Goal: Task Accomplishment & Management: Use online tool/utility

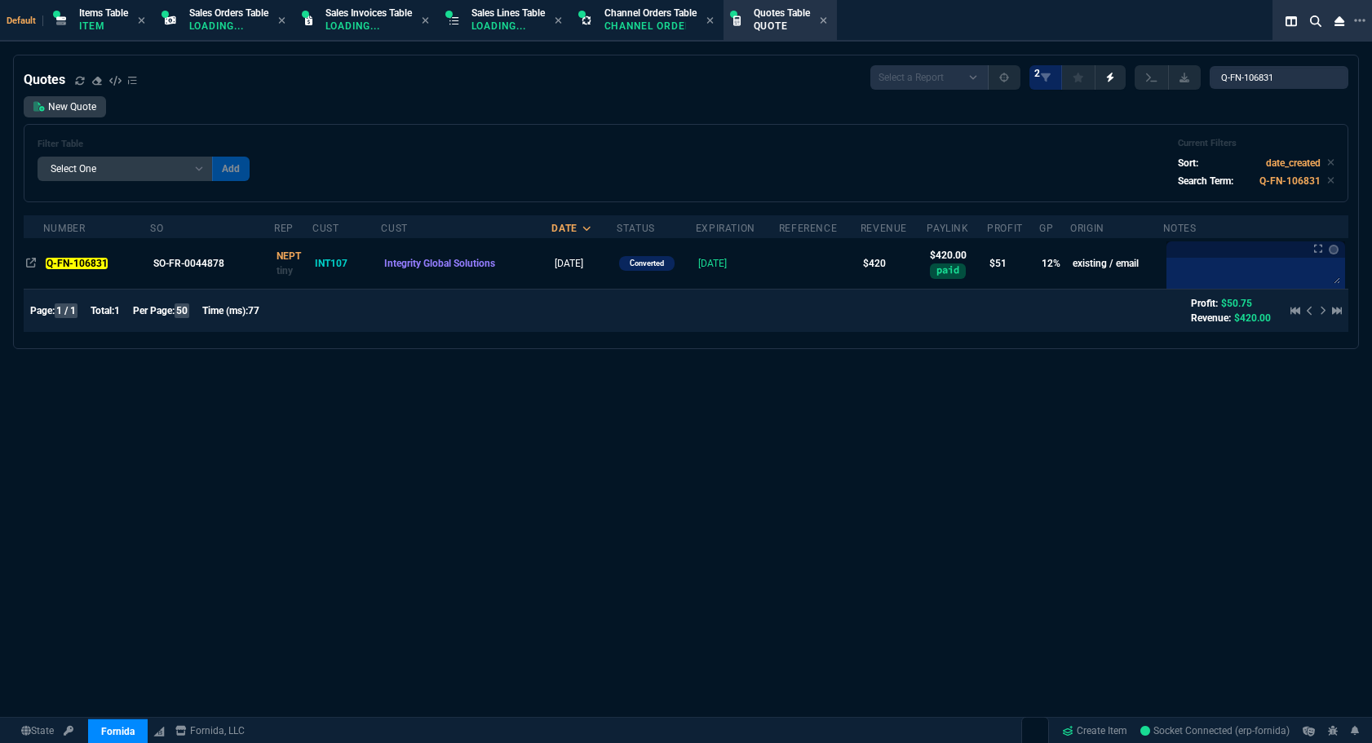
select select "12: [PERSON_NAME]"
select select
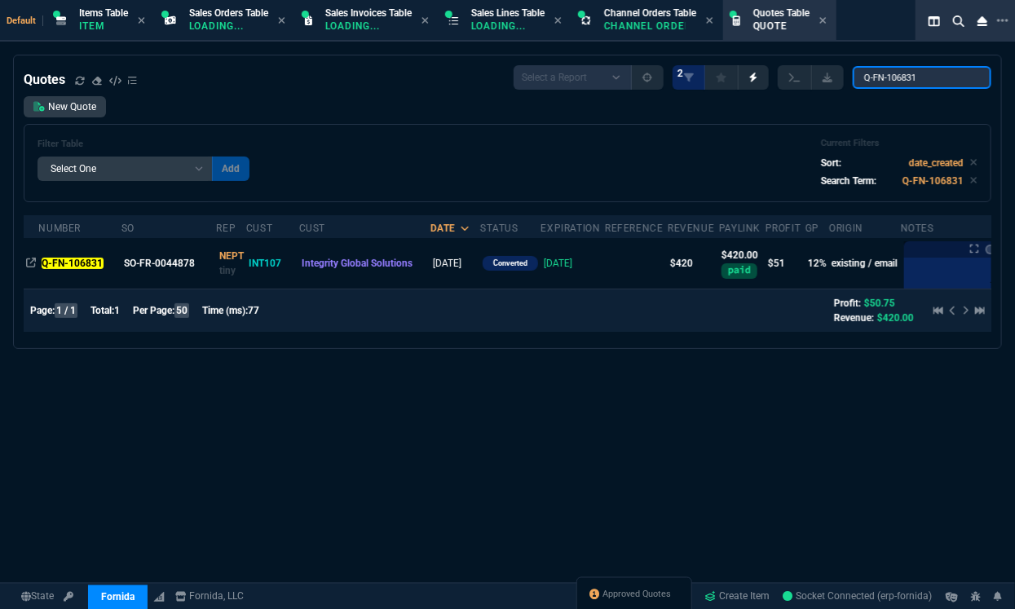
click at [955, 80] on input "Q-FN-106831" at bounding box center [922, 77] width 139 height 23
click at [937, 77] on input "Q-FN-106831" at bounding box center [922, 77] width 139 height 23
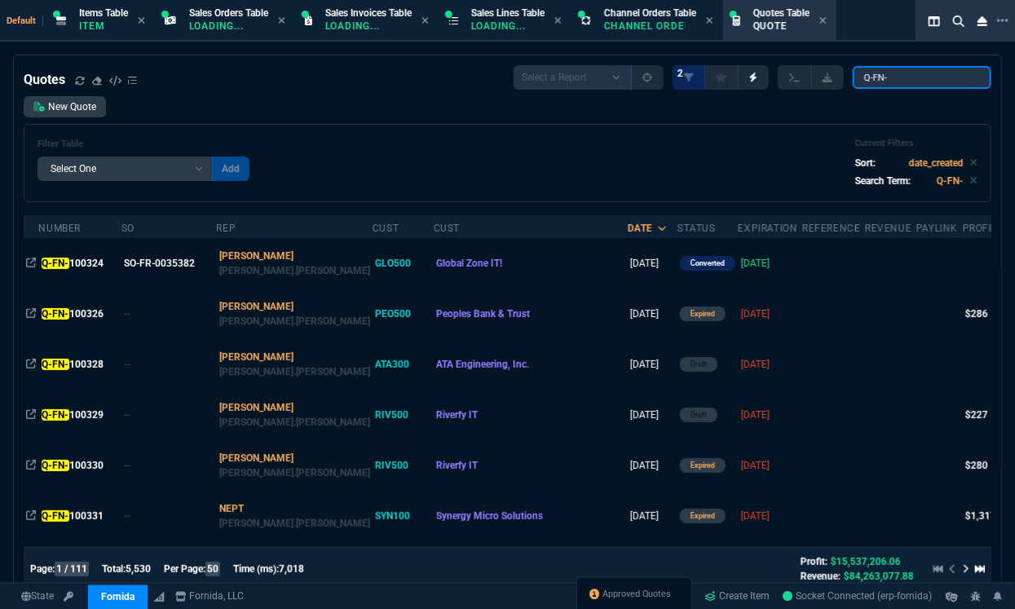
type input "Q-FN-"
click at [626, 586] on div "Approved Quotes" at bounding box center [635, 596] width 116 height 39
click at [626, 594] on span "Approved Quotes" at bounding box center [638, 595] width 69 height 13
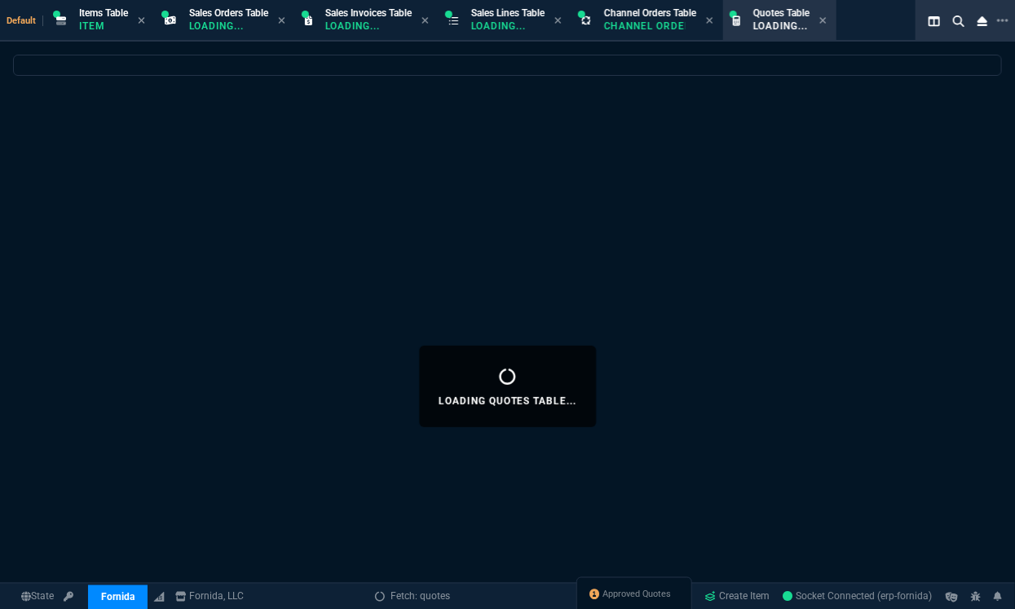
select select
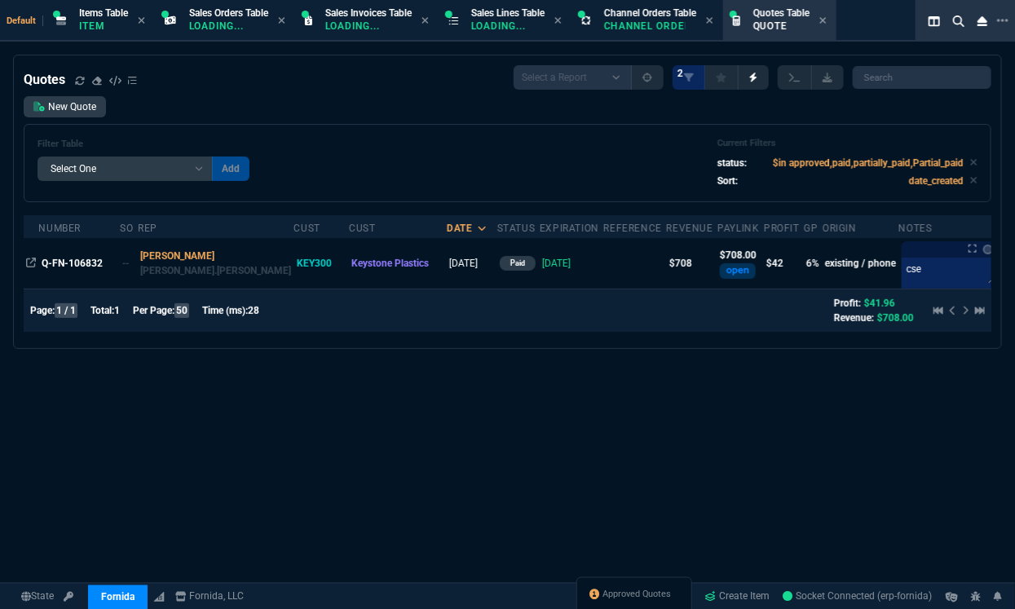
click at [77, 269] on div "Q-FN-106832" at bounding box center [80, 263] width 77 height 15
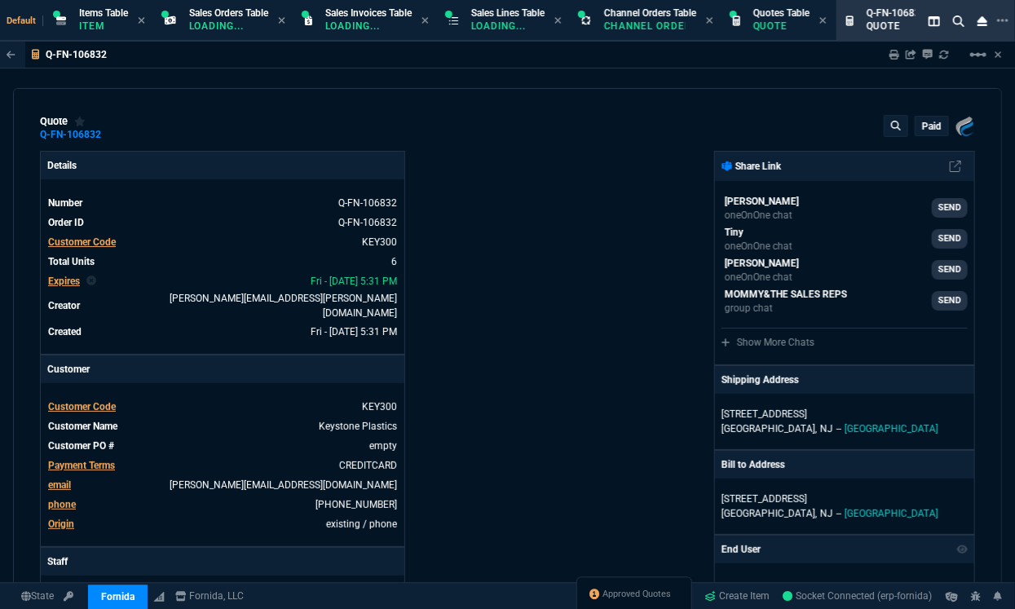
type input "11"
type input "13"
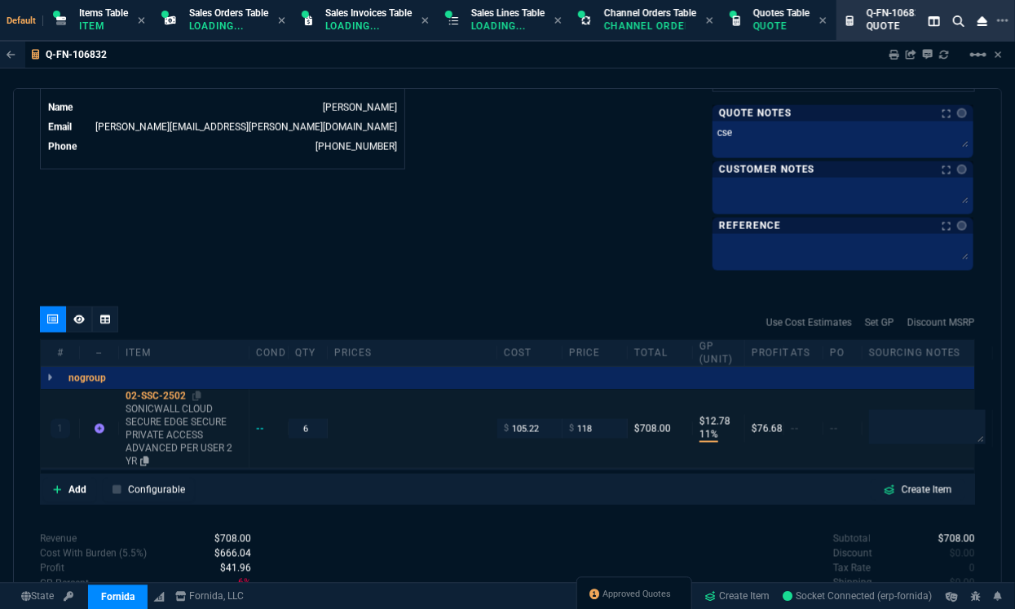
scroll to position [943, 0]
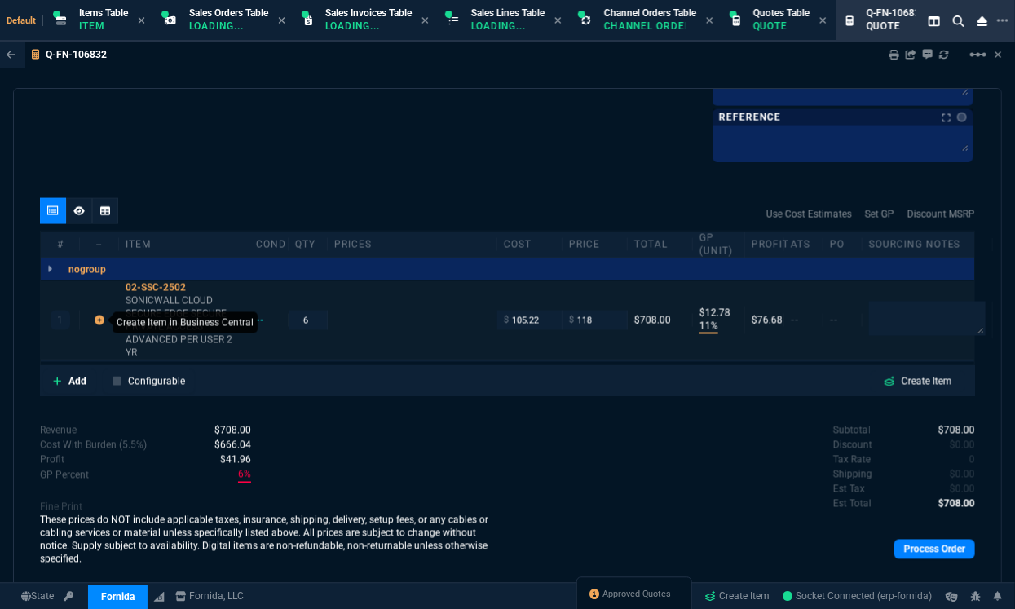
click at [98, 317] on icon at bounding box center [100, 321] width 10 height 10
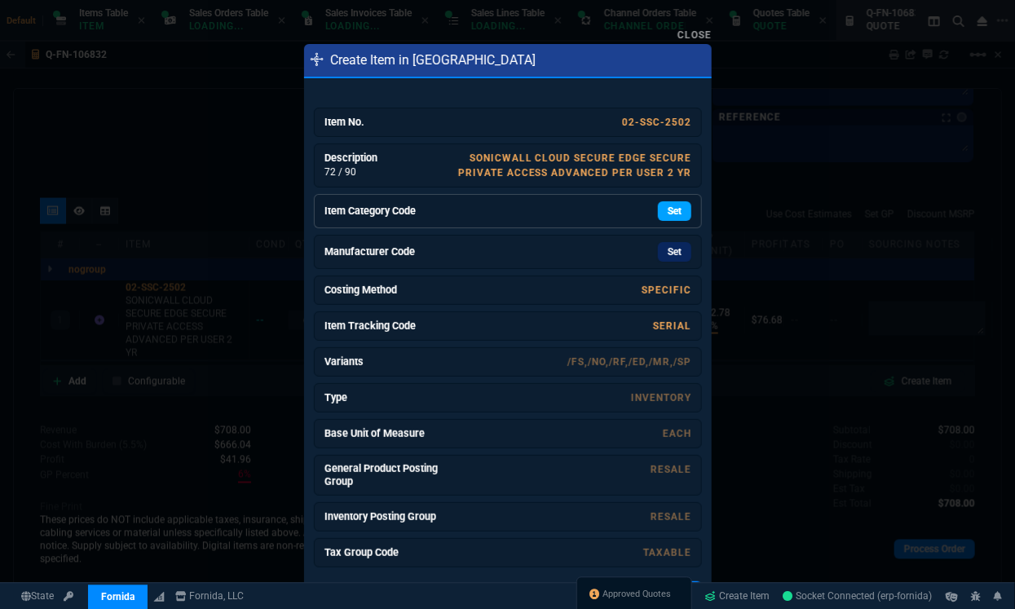
click at [677, 203] on link "Set" at bounding box center [674, 211] width 33 height 20
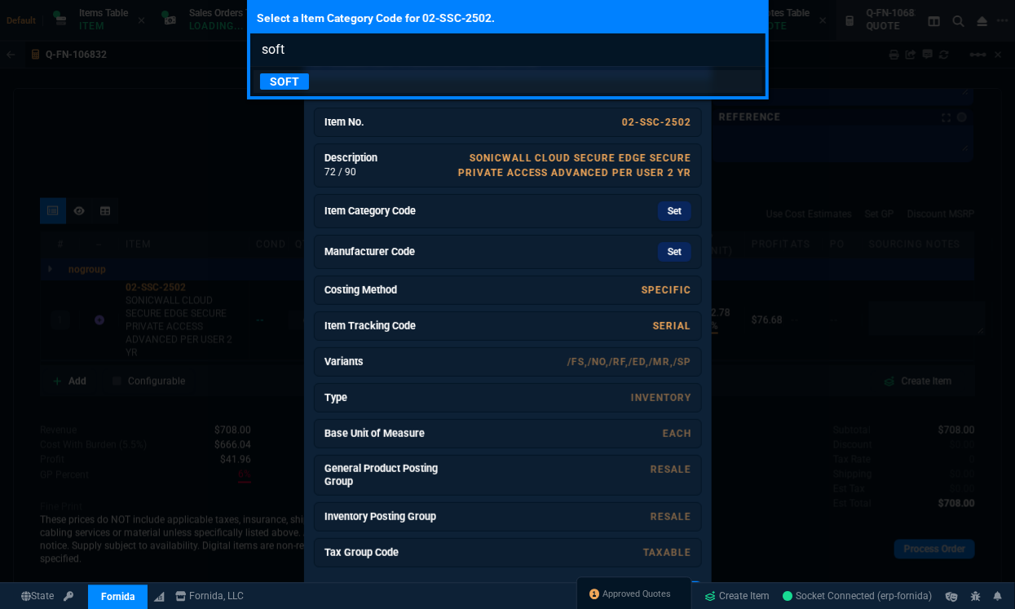
type input "soft"
click at [289, 78] on p "SOFT" at bounding box center [284, 81] width 49 height 16
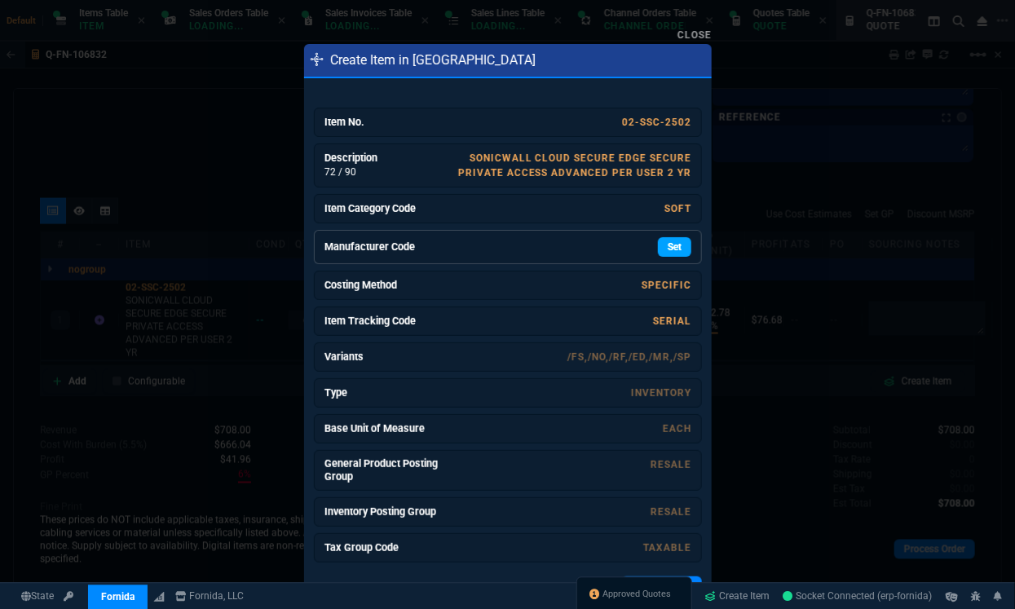
click at [668, 245] on link "Set" at bounding box center [674, 247] width 33 height 20
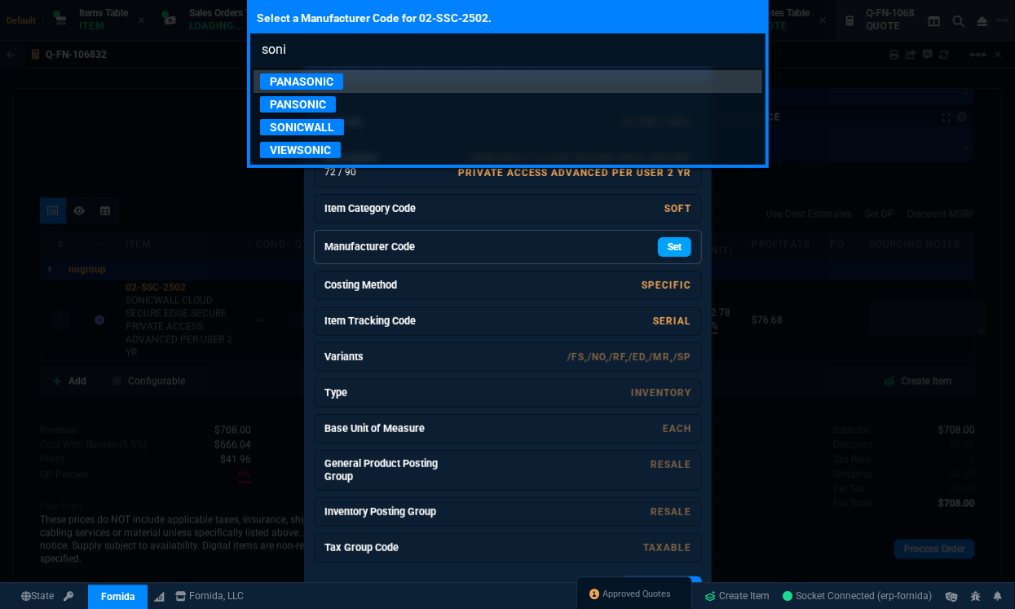
type input "sonic"
click at [327, 122] on p "SONICWALL" at bounding box center [302, 127] width 84 height 16
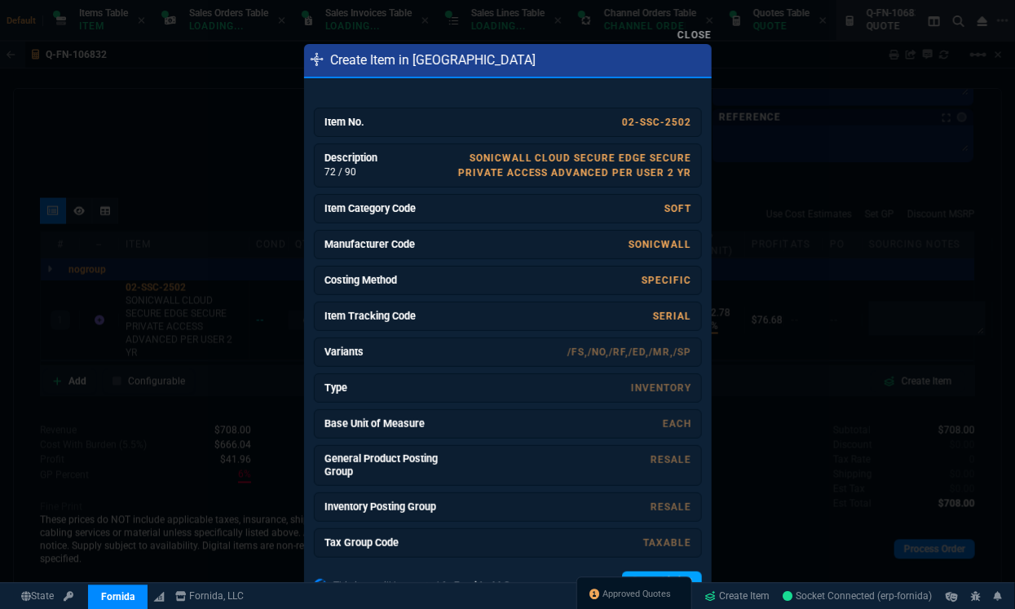
click at [654, 572] on link "Create Listing" at bounding box center [662, 582] width 80 height 20
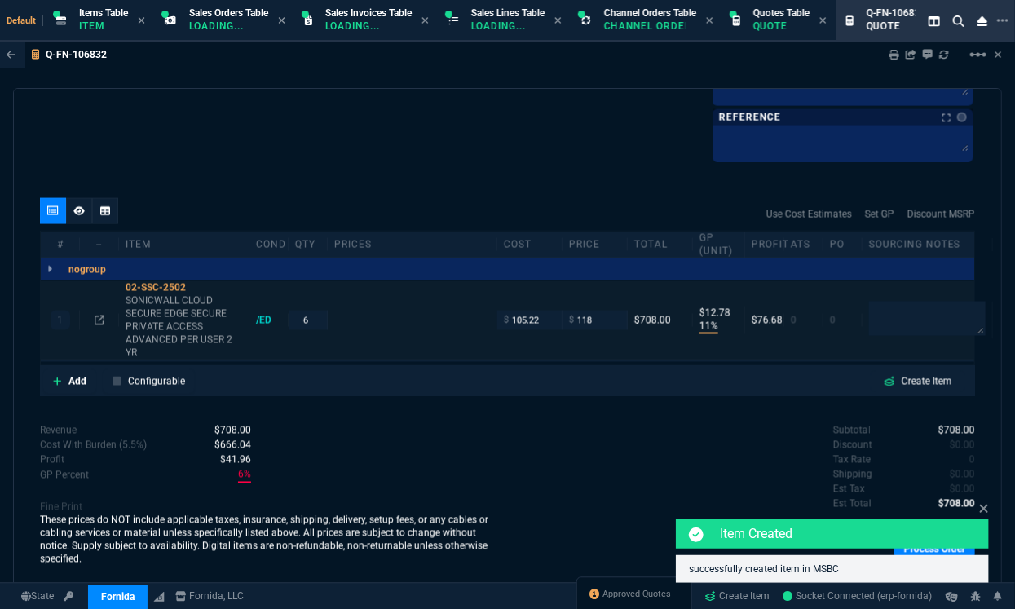
type input "3230"
type input "96"
click at [983, 512] on icon at bounding box center [985, 508] width 10 height 13
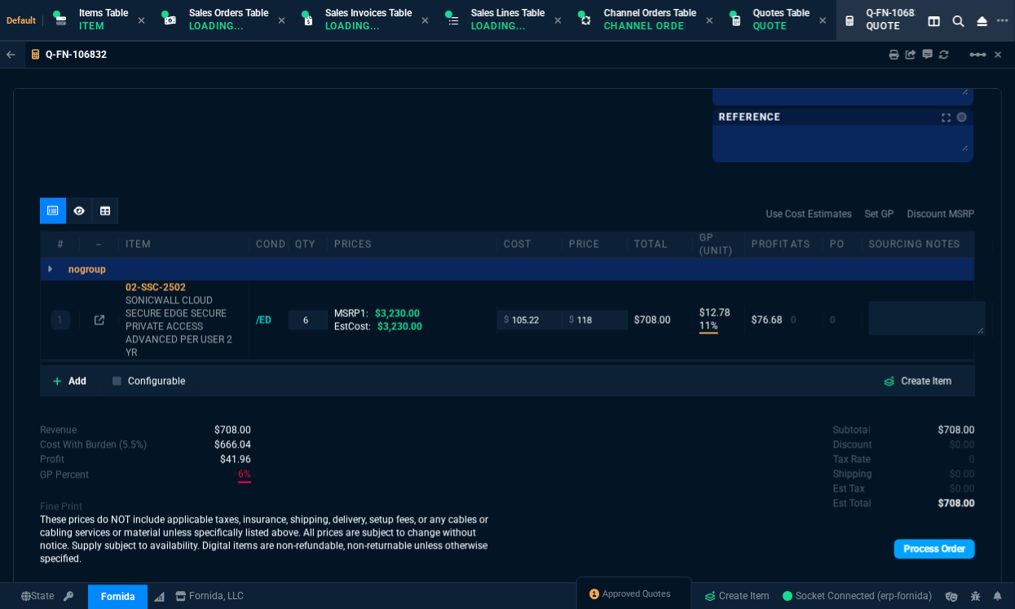
click at [924, 547] on link "Process Order" at bounding box center [935, 550] width 81 height 20
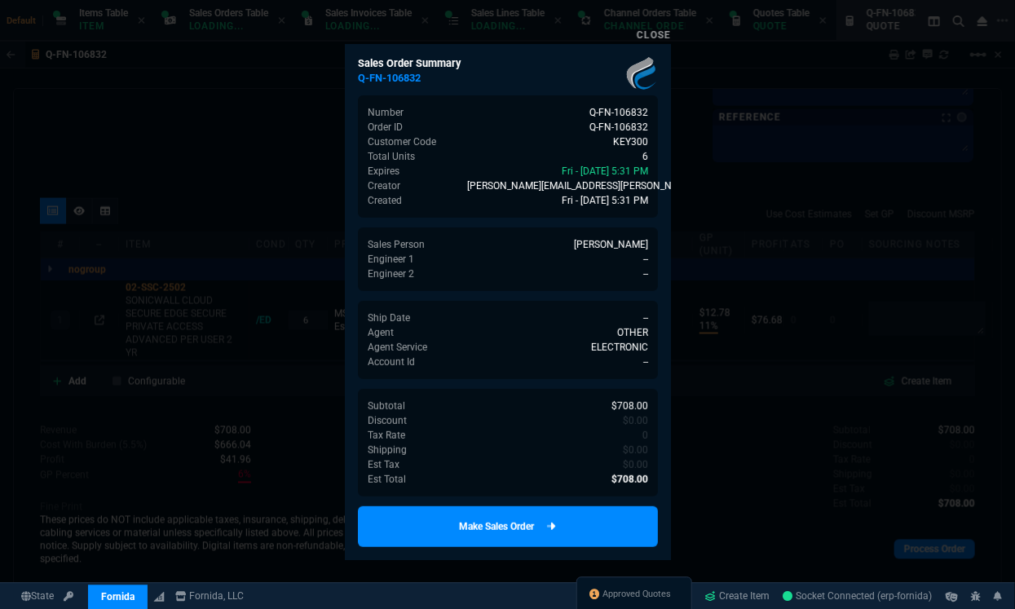
click at [542, 535] on link "Make Sales Order" at bounding box center [508, 527] width 300 height 41
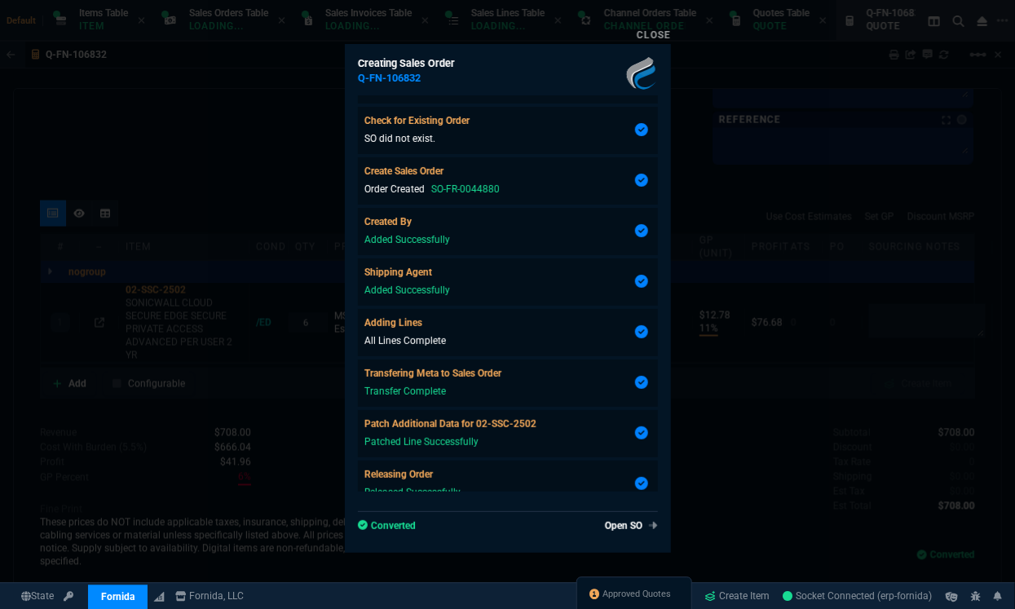
scroll to position [937, 0]
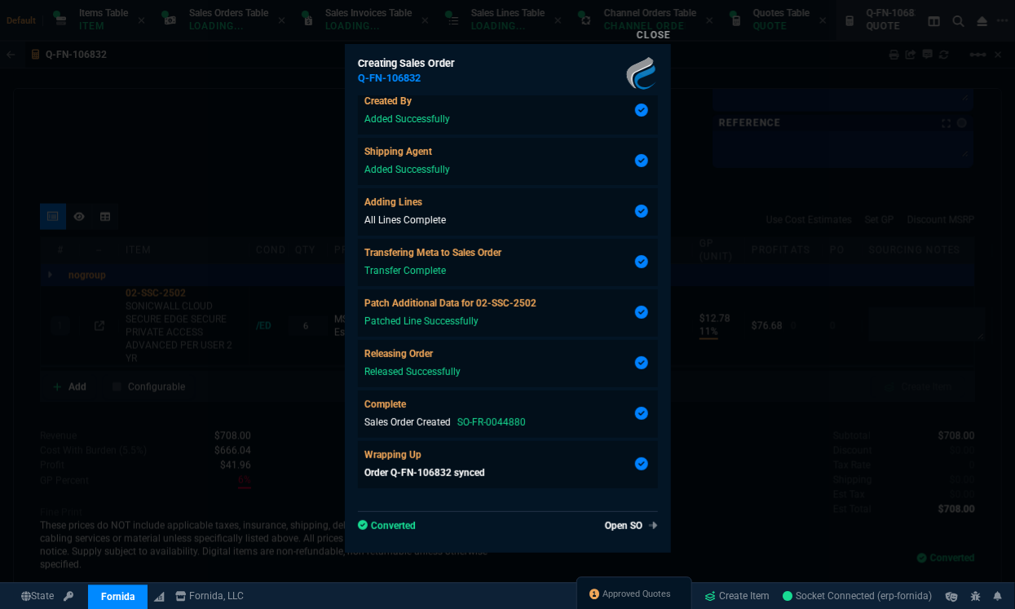
type input "11"
type input "13"
type input "96"
click at [610, 526] on link "Open SO" at bounding box center [629, 526] width 60 height 15
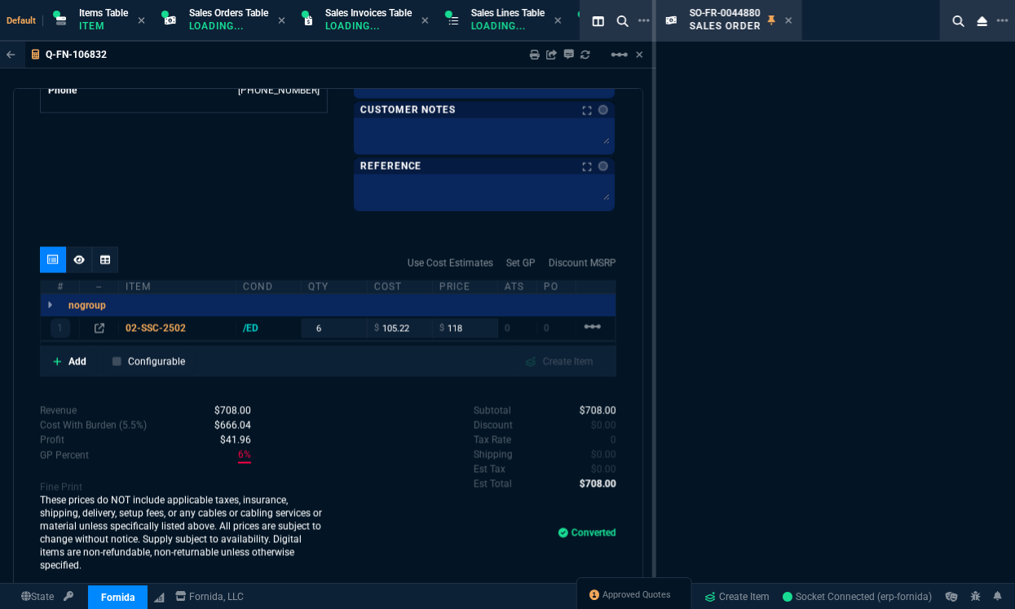
scroll to position [878, 0]
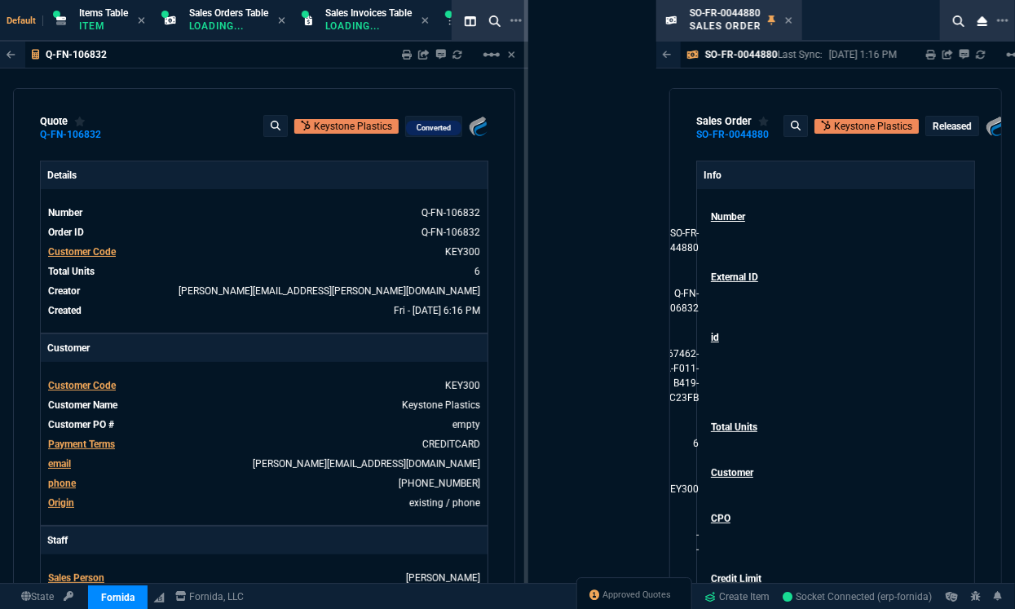
drag, startPoint x: 652, startPoint y: 326, endPoint x: 524, endPoint y: 330, distance: 127.3
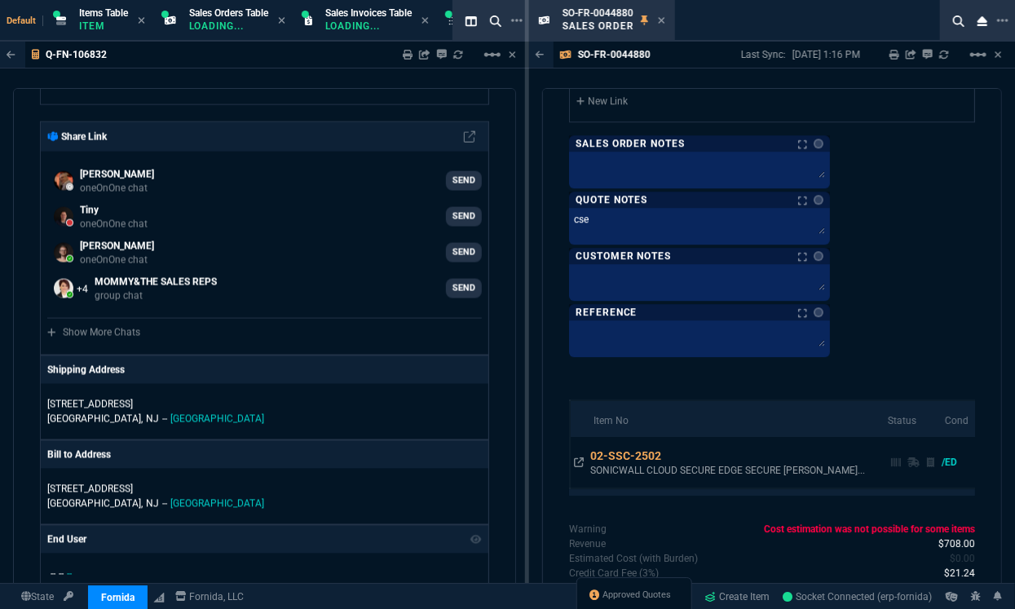
scroll to position [1680, 0]
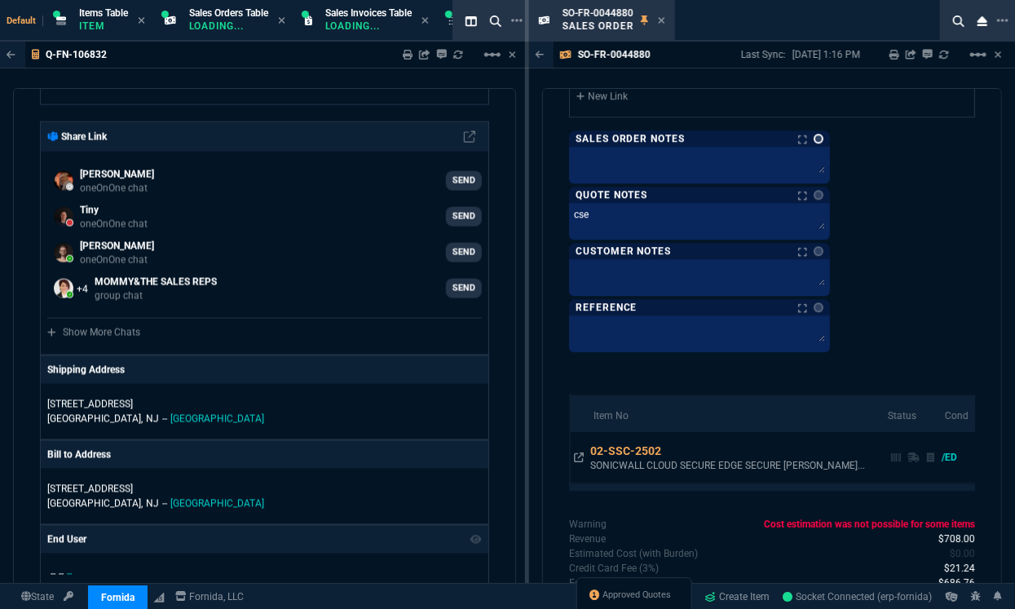
click at [815, 139] on link at bounding box center [819, 139] width 10 height 10
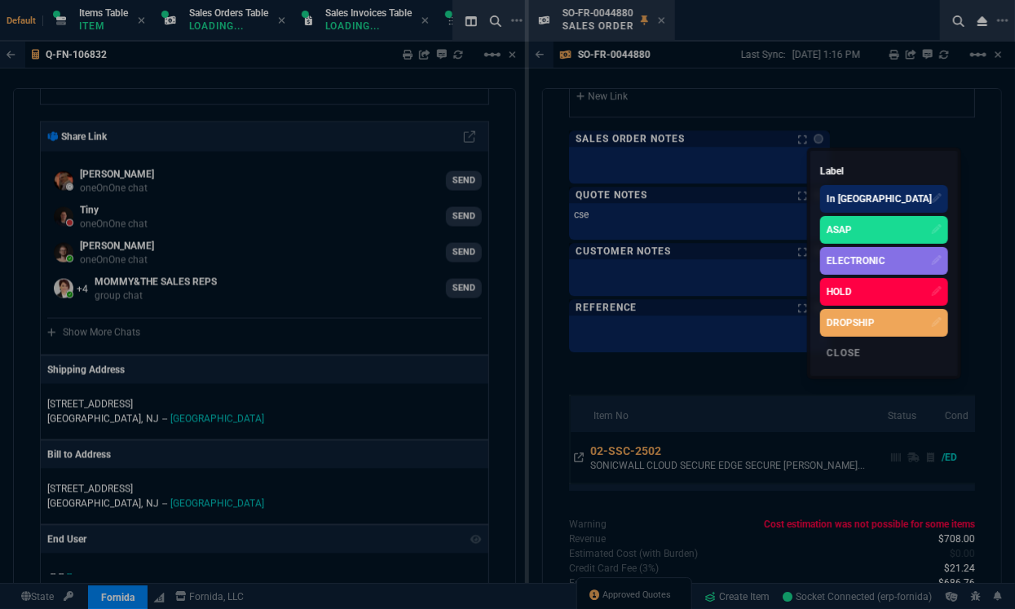
click at [821, 261] on div "ELECTRONIC" at bounding box center [885, 261] width 128 height 28
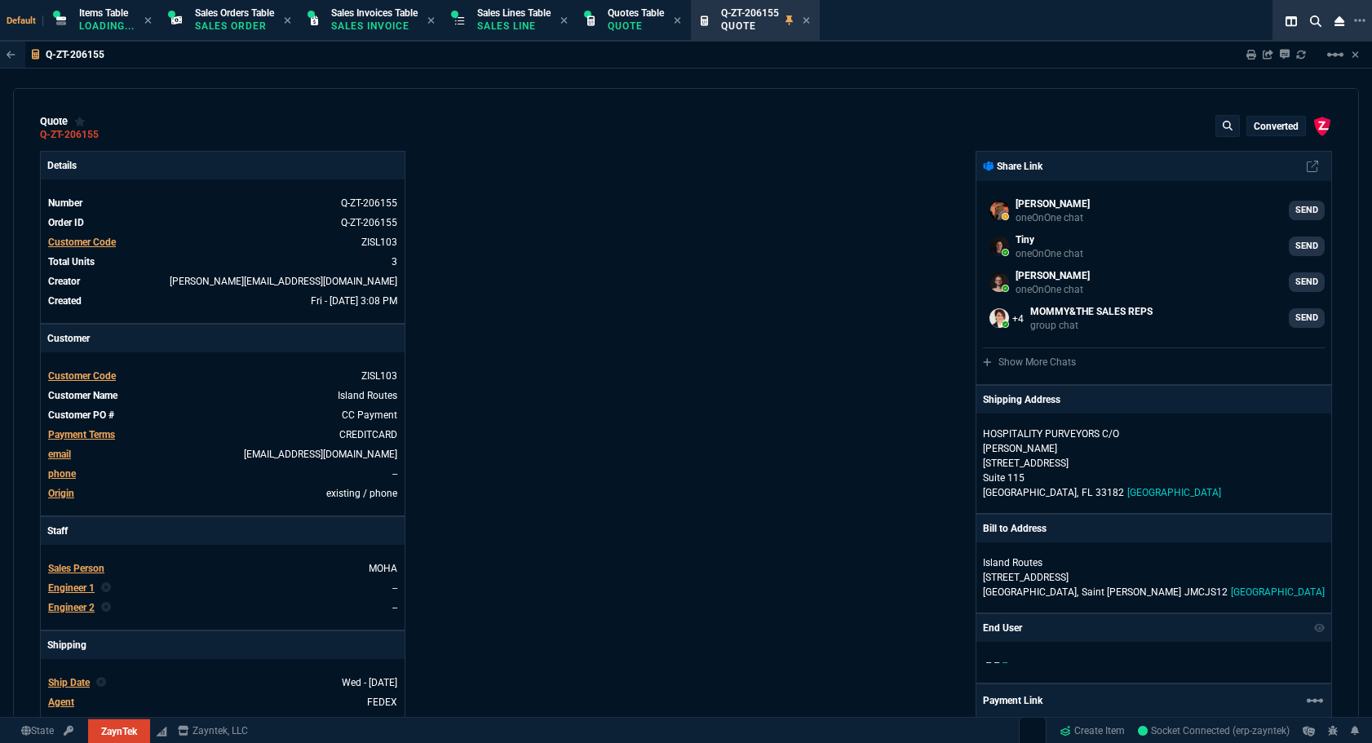
select select "12: [PERSON_NAME]"
click at [650, 31] on p "Quote" at bounding box center [636, 26] width 56 height 13
select select
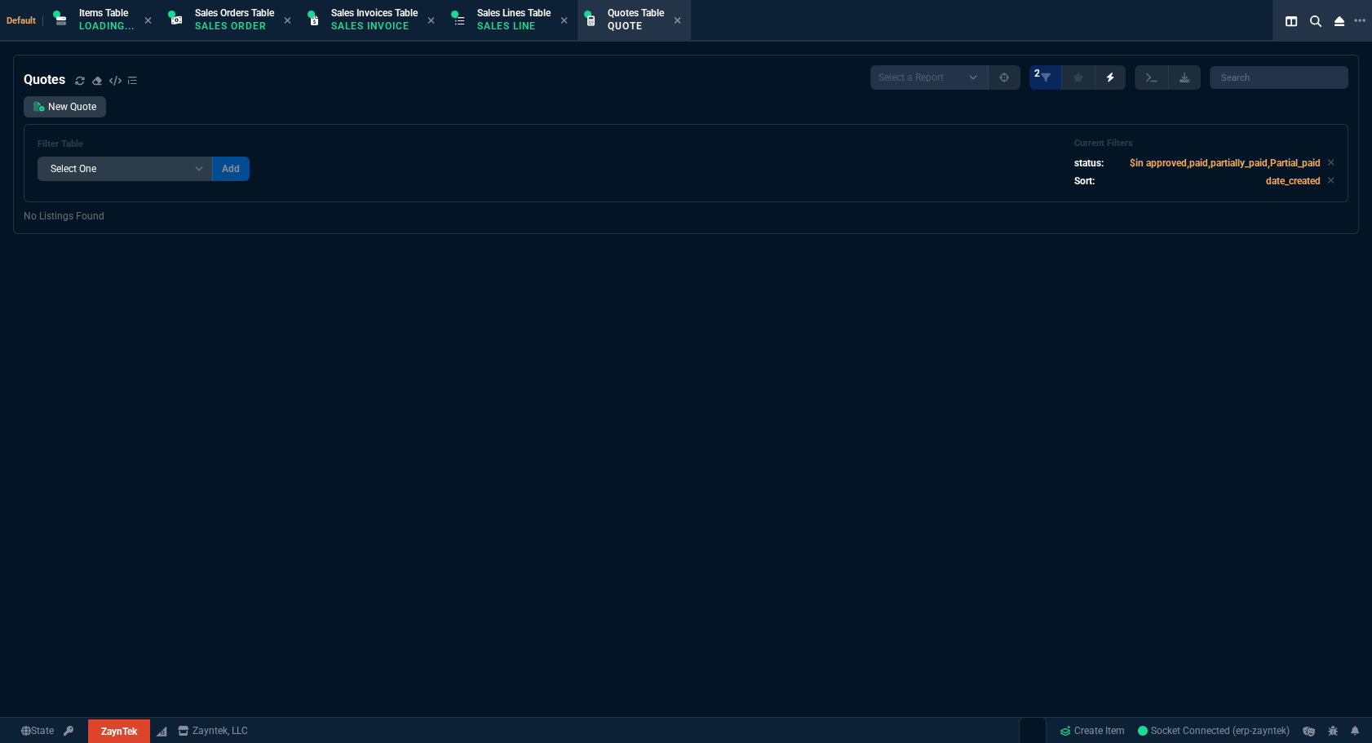
click at [1256, 64] on nx-fornida-quotes-table "Quotes Select a Report Fruit (MTD) APPROVED Quotes 2 New Quote Filter Table Sel…" at bounding box center [686, 144] width 1344 height 178
click at [1254, 73] on input "search" at bounding box center [1279, 77] width 139 height 23
paste input "205931"
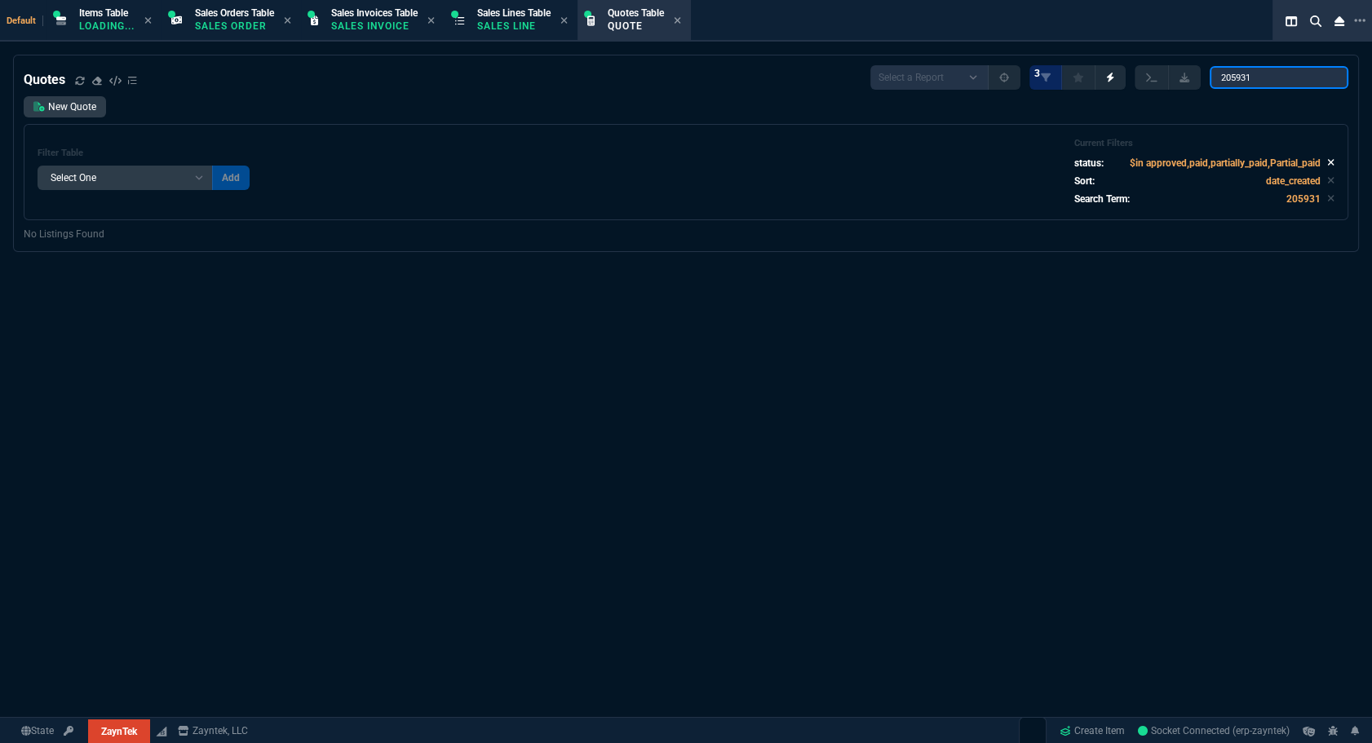
type input "205931"
click at [1327, 158] on icon at bounding box center [1330, 162] width 7 height 10
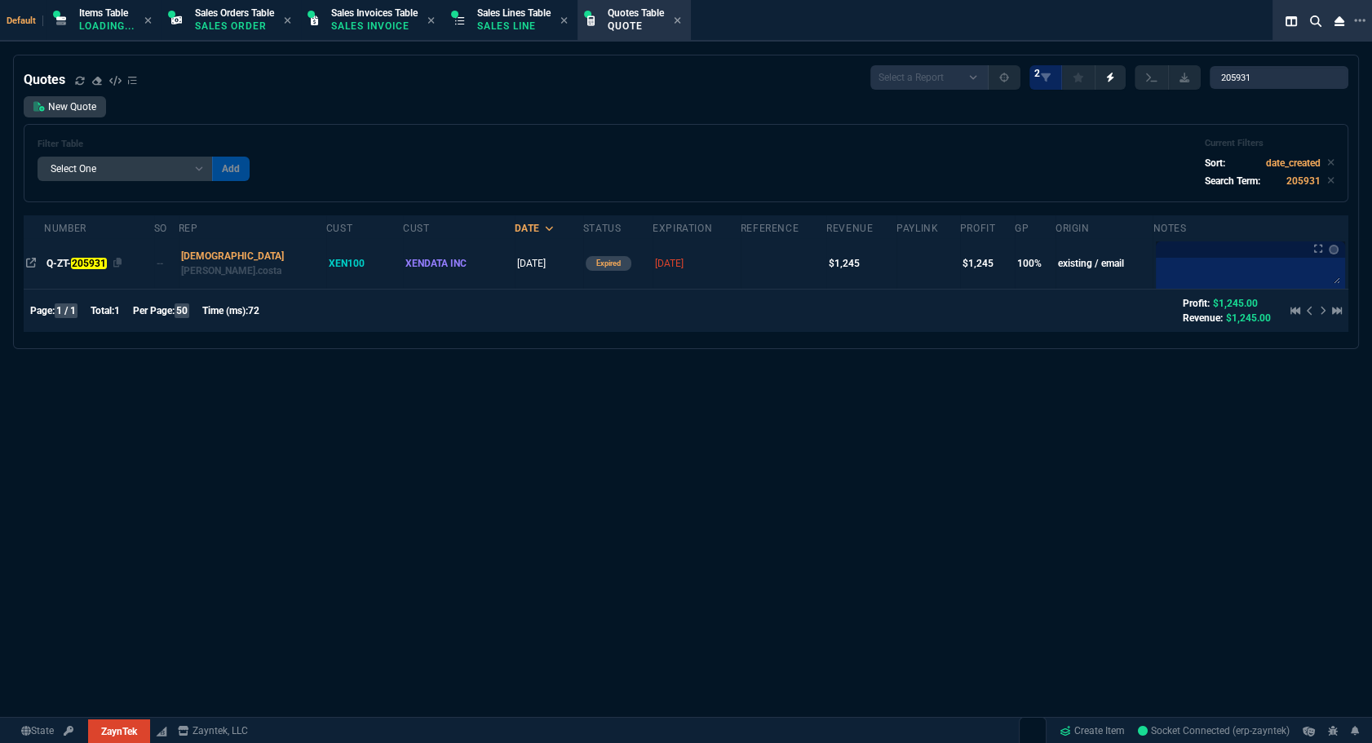
click at [92, 264] on mark "205931" at bounding box center [88, 263] width 35 height 11
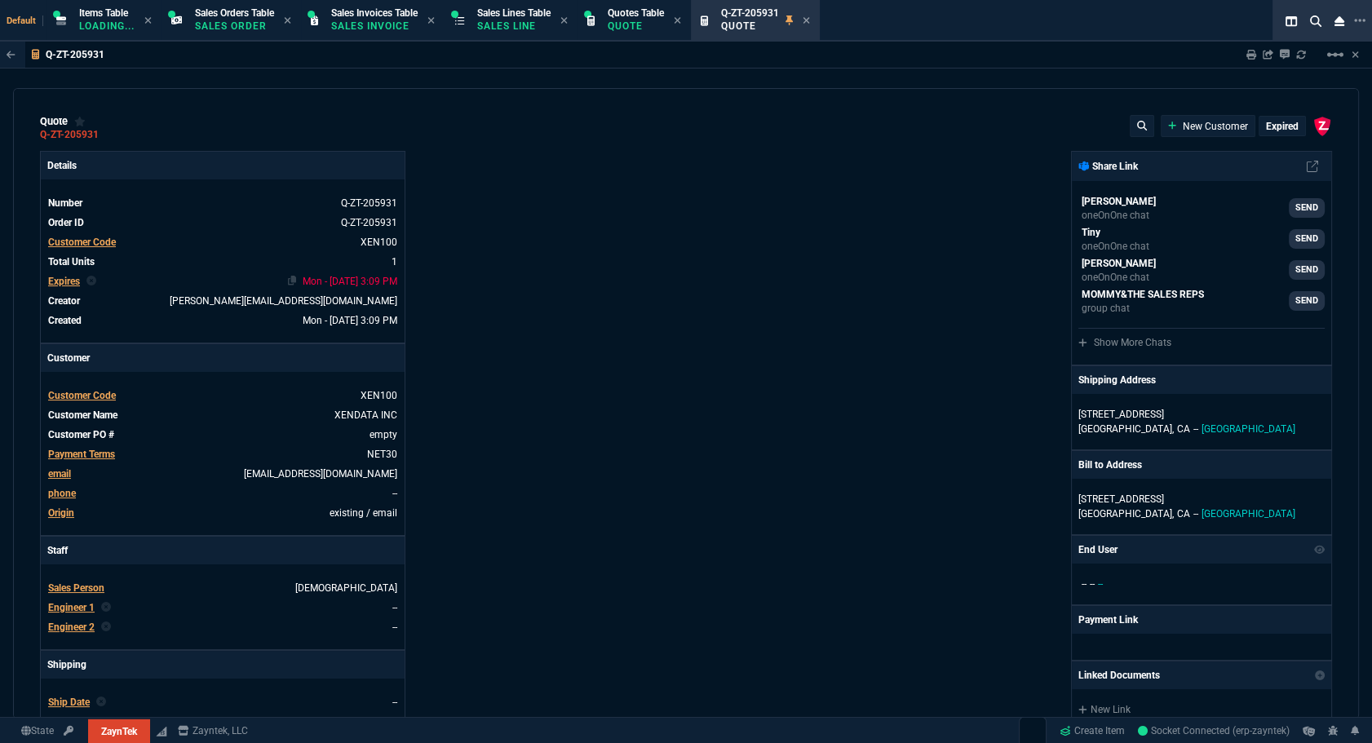
type input "100"
type input "1245"
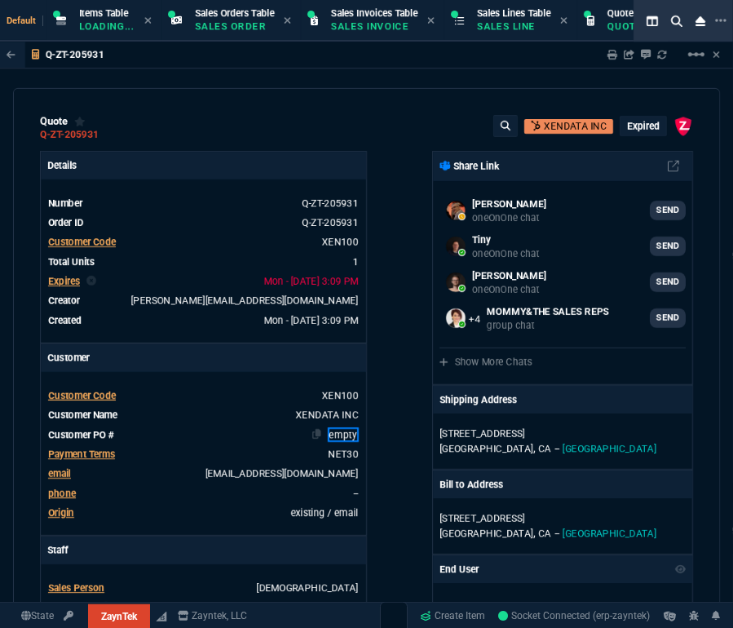
click at [334, 432] on link "empty" at bounding box center [343, 434] width 31 height 15
paste link
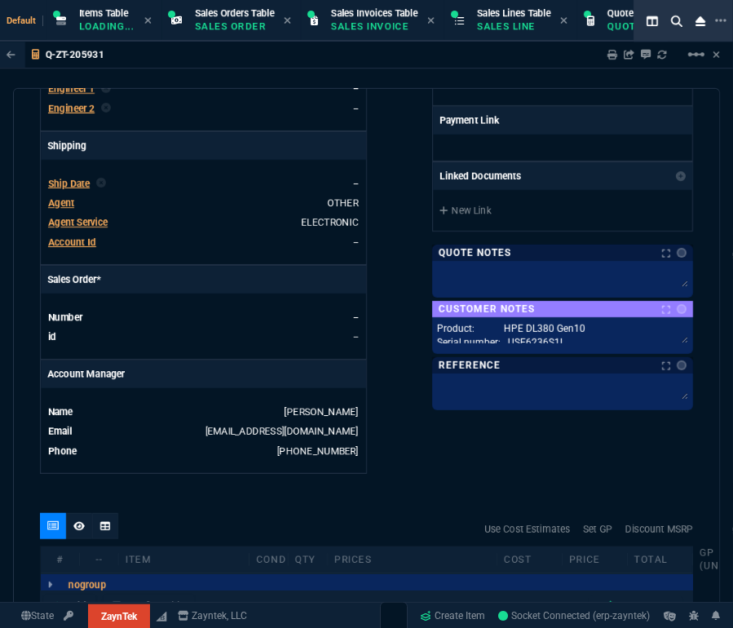
scroll to position [795, 0]
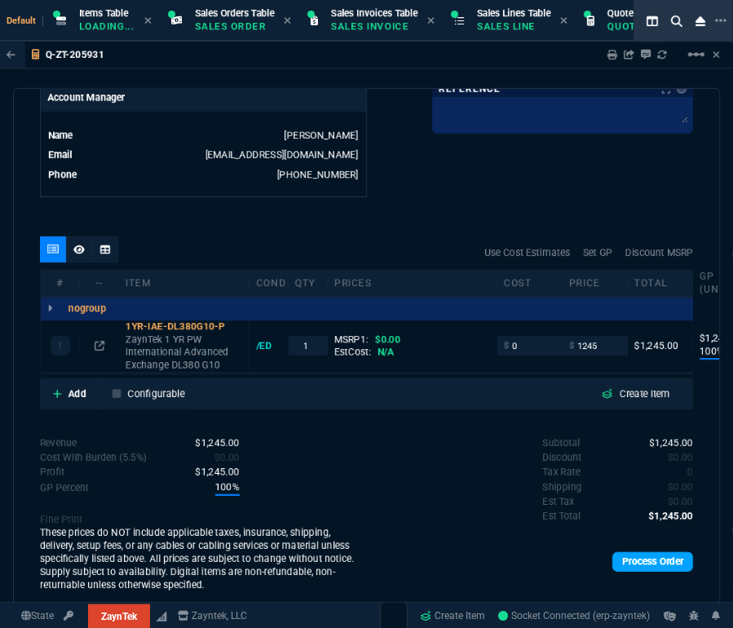
click at [665, 560] on link "Process Order" at bounding box center [653, 562] width 81 height 20
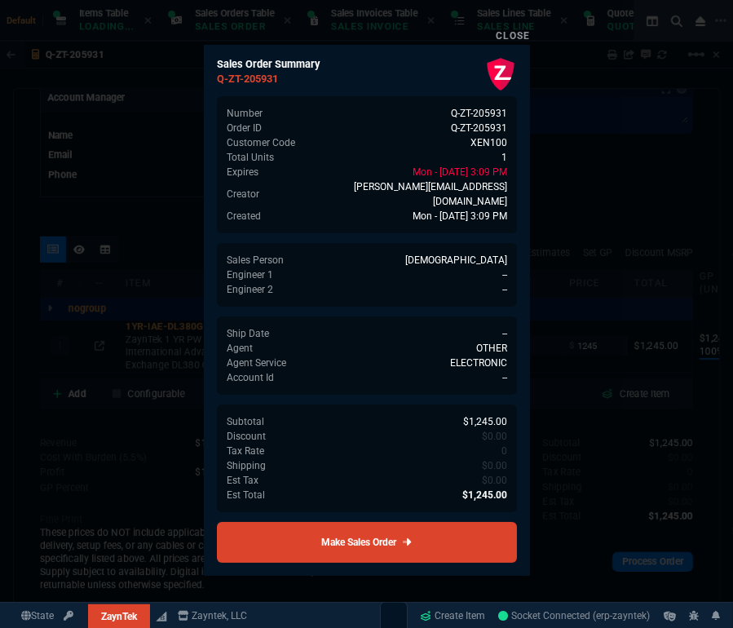
scroll to position [807, 0]
click at [406, 537] on icon at bounding box center [410, 542] width 9 height 10
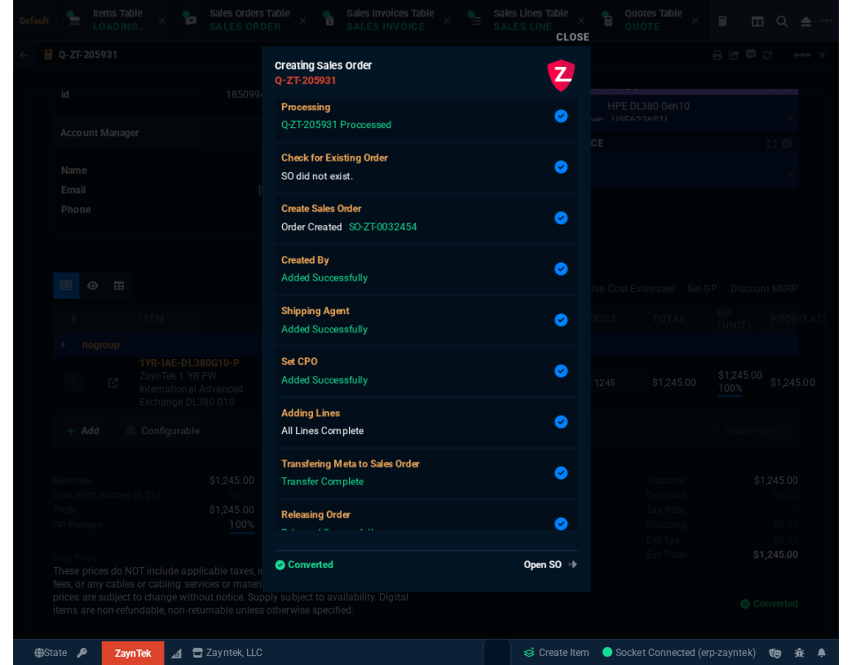
scroll to position [123, 0]
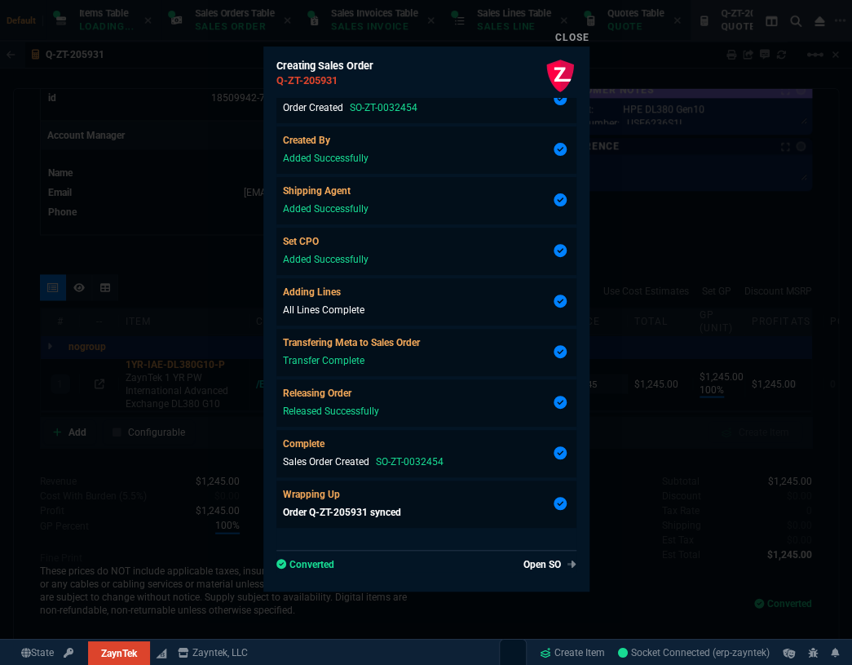
type input "100"
type input "1245"
click at [540, 561] on link "Open SO" at bounding box center [550, 564] width 53 height 15
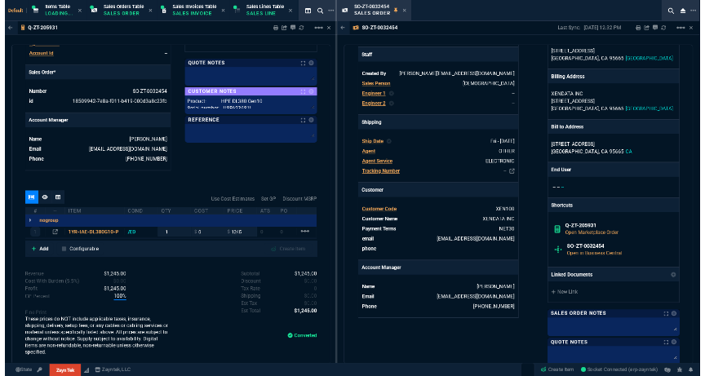
scroll to position [667, 0]
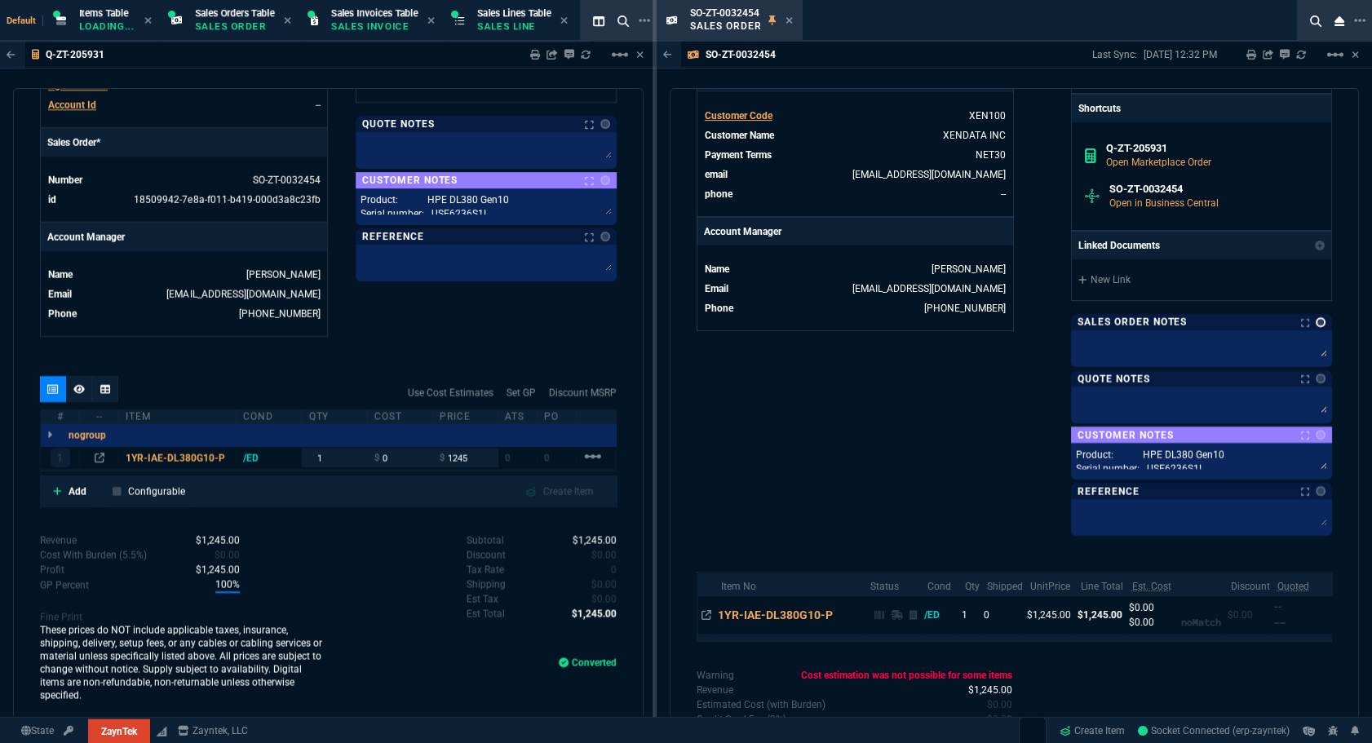
click at [1316, 321] on link at bounding box center [1321, 322] width 10 height 10
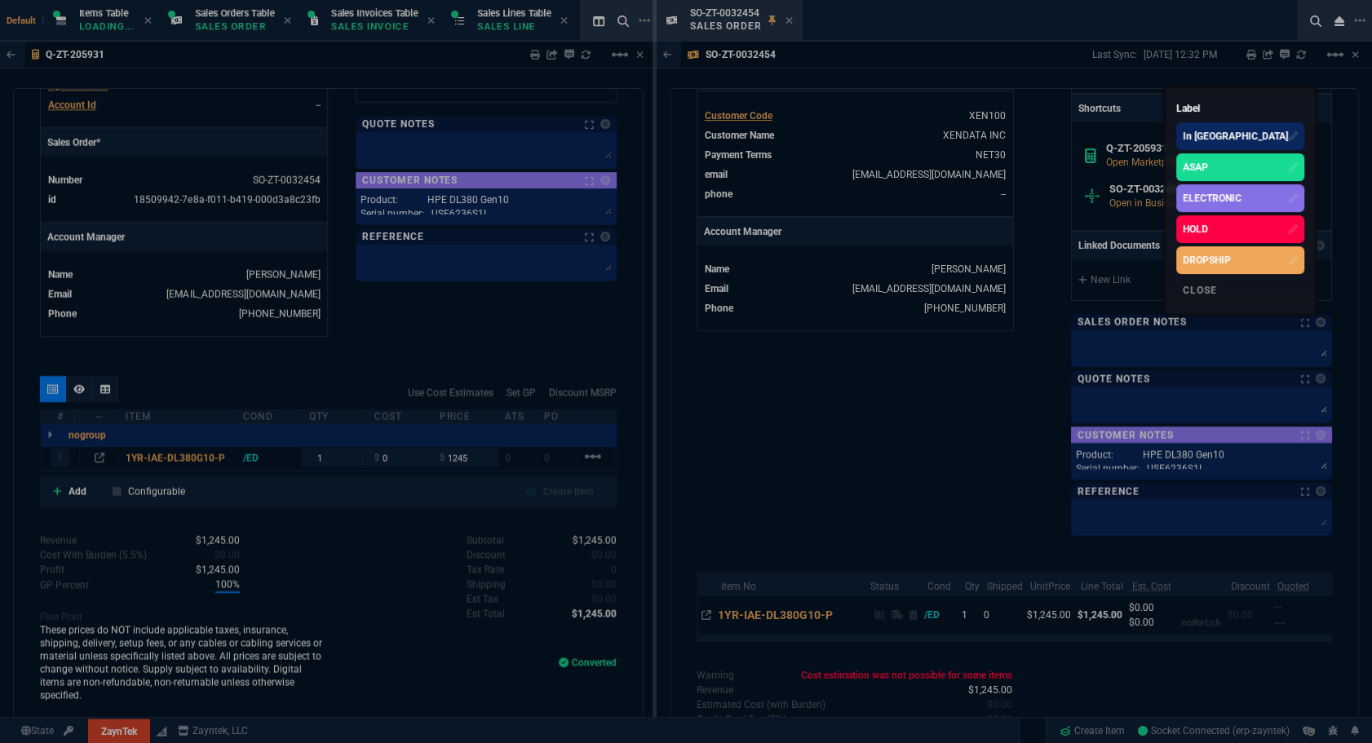
click at [1241, 201] on div "ELECTRONIC" at bounding box center [1212, 198] width 59 height 15
click at [883, 478] on div at bounding box center [686, 371] width 1372 height 743
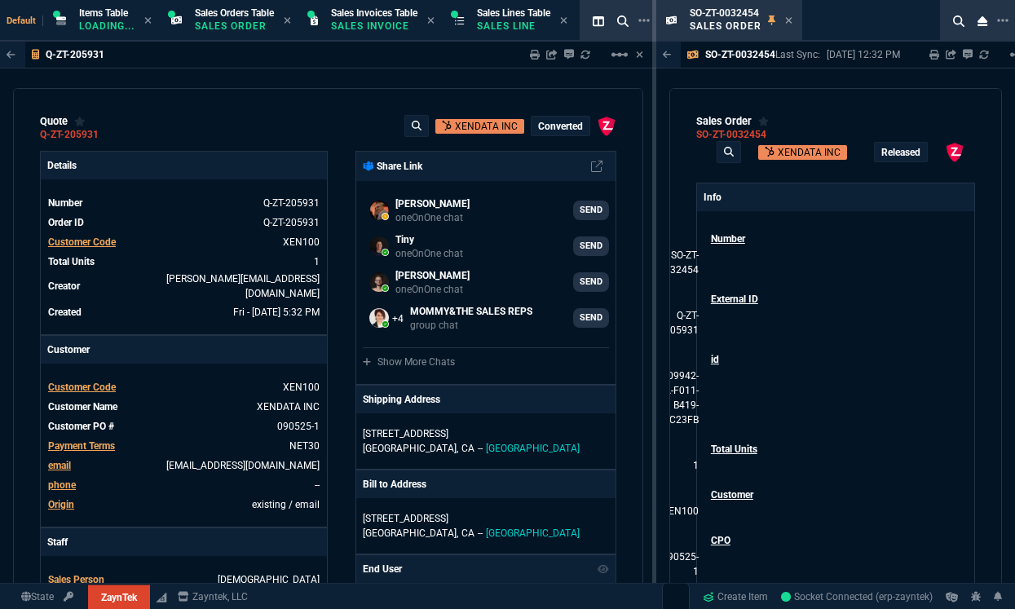
select select "12: [PERSON_NAME]"
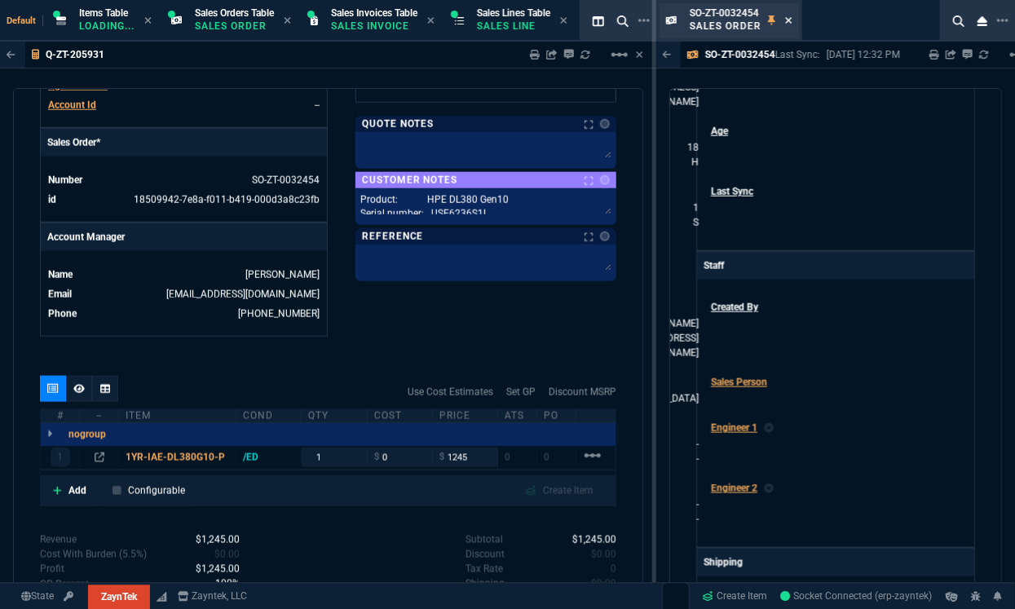
click at [789, 21] on icon at bounding box center [788, 20] width 7 height 10
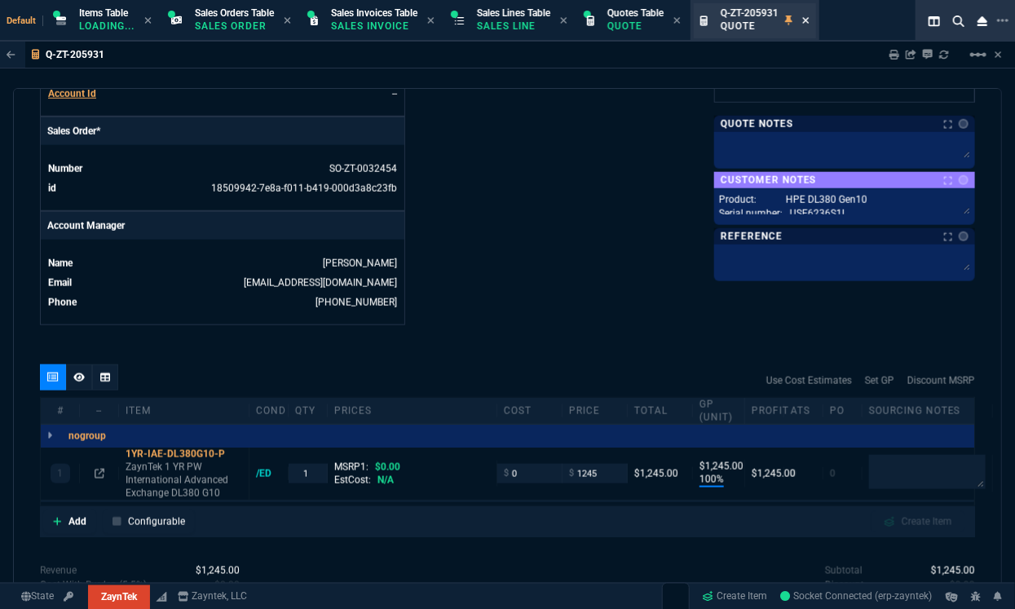
click at [810, 17] on icon at bounding box center [806, 20] width 7 height 10
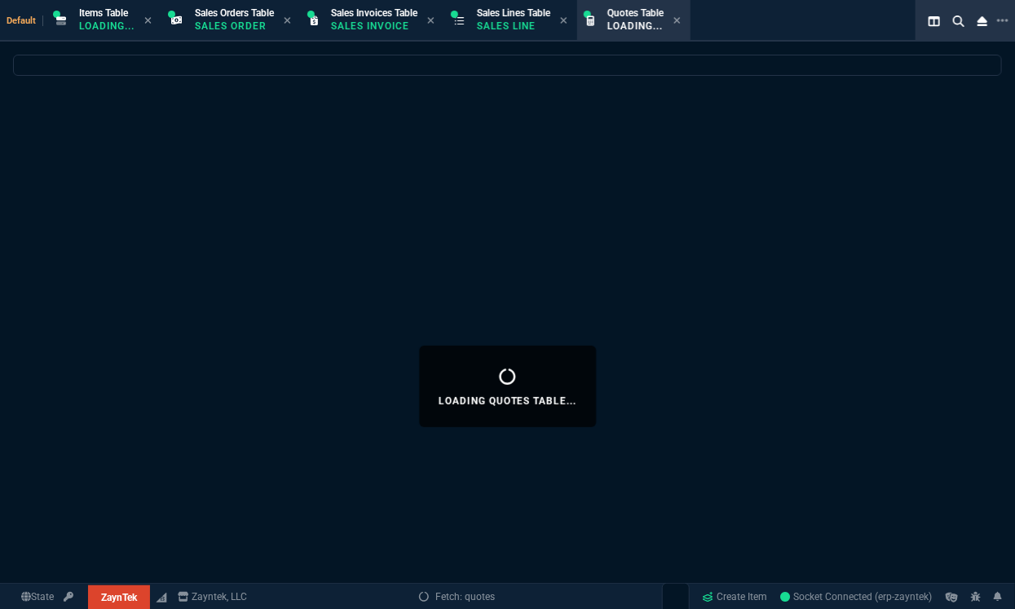
select select
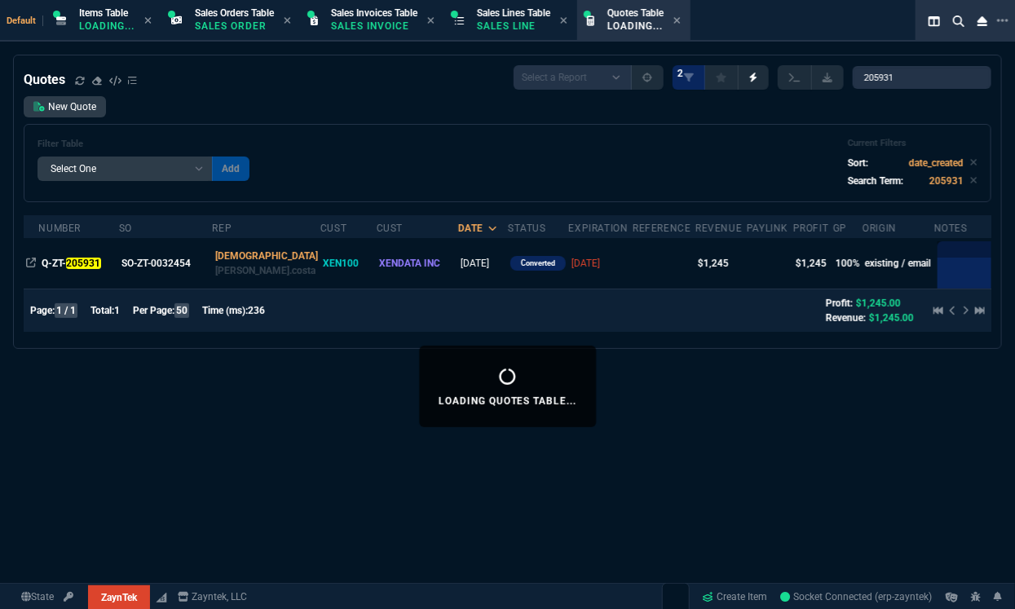
click at [818, 24] on div "Default Items Table Loading... Sales Orders Table Sales Order Sales Invoices Ta…" at bounding box center [475, 21] width 950 height 42
